Goal: Check status: Check status

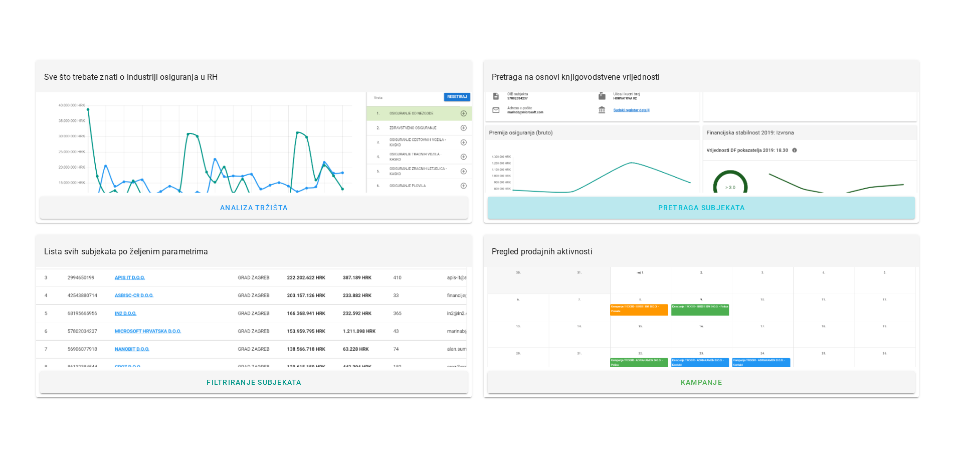
click at [668, 205] on span "Pretraga subjekata" at bounding box center [701, 208] width 88 height 8
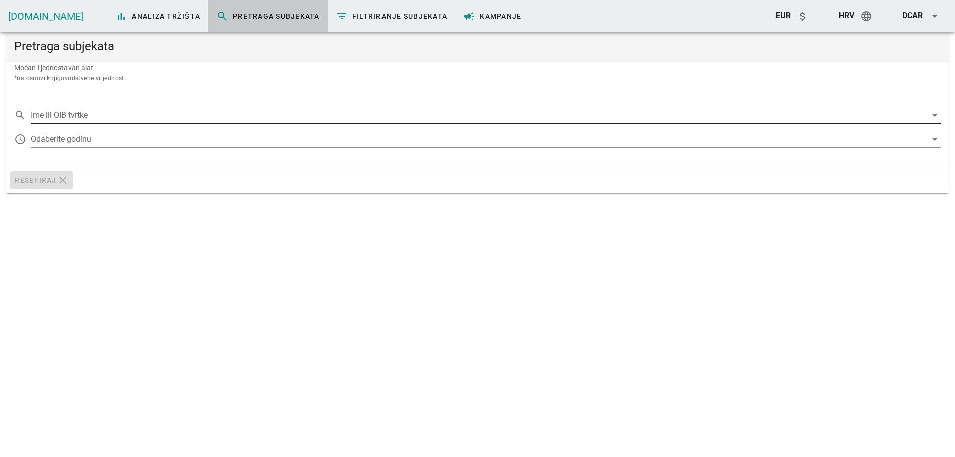
click at [123, 114] on input "Ime ili OIB tvrtke" at bounding box center [479, 115] width 897 height 16
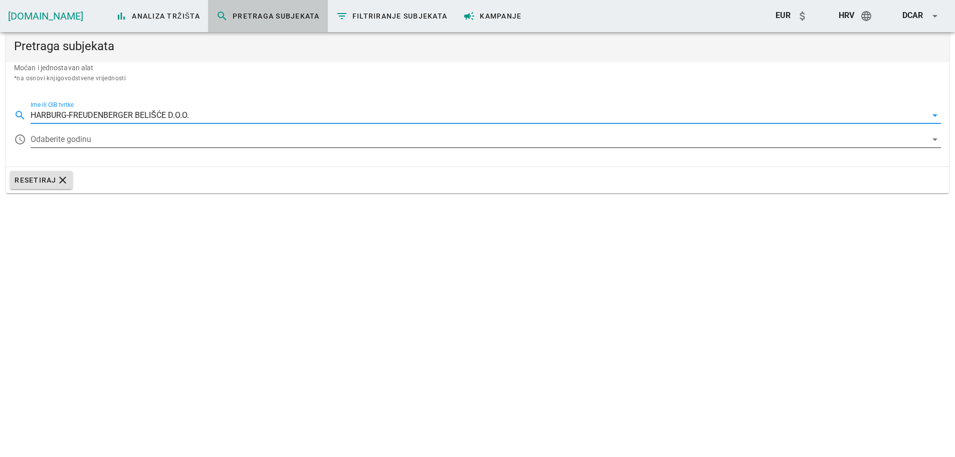
type input "HARBURG-FREUDENBERGER BELIŠĆE D.O.O."
click at [82, 142] on div at bounding box center [479, 139] width 897 height 16
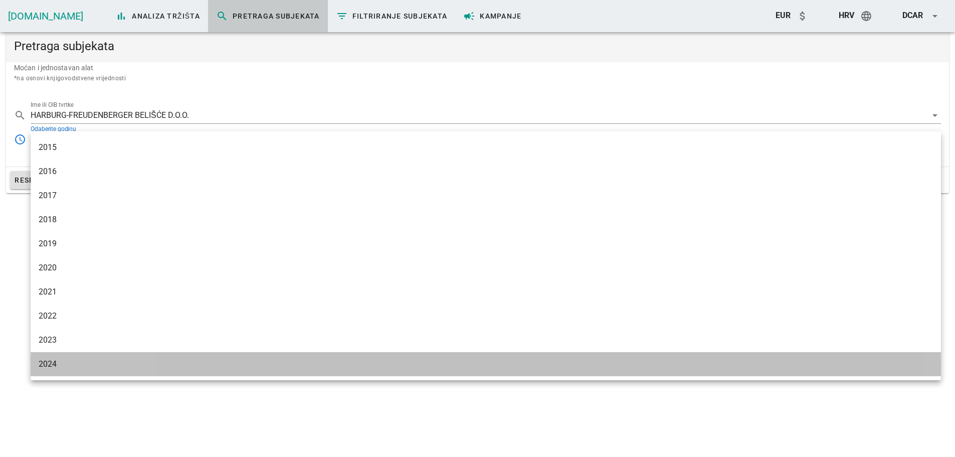
click at [53, 364] on div "2024" at bounding box center [486, 364] width 894 height 10
